Goal: Find specific page/section: Find specific page/section

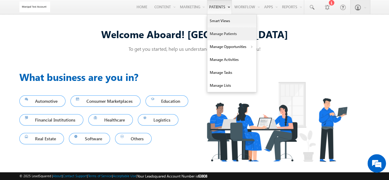
click at [225, 36] on link "Manage Patients" at bounding box center [231, 33] width 49 height 13
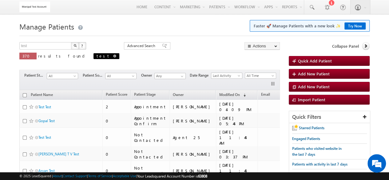
click at [113, 54] on link at bounding box center [114, 55] width 3 height 5
type input "Search Patients"
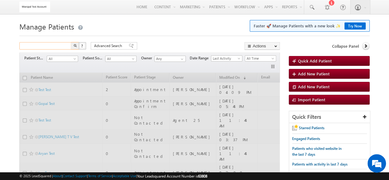
click at [59, 44] on input "text" at bounding box center [45, 45] width 53 height 7
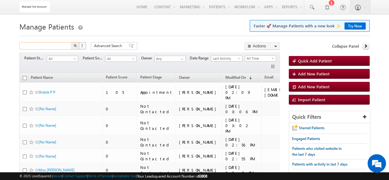
type input "5"
type input "tushar"
click at [71, 42] on button "button" at bounding box center [75, 45] width 8 height 7
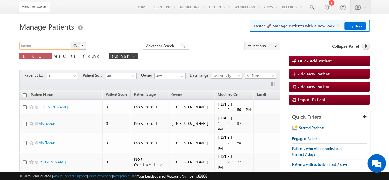
click at [45, 48] on input "tushar" at bounding box center [45, 45] width 53 height 7
type input "tusharj"
click at [71, 42] on button "button" at bounding box center [75, 45] width 8 height 7
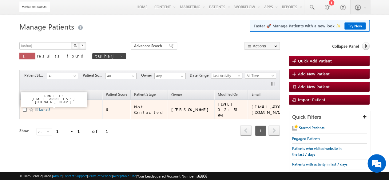
click at [49, 107] on link "TusharJ" at bounding box center [43, 109] width 11 height 5
